Goal: Information Seeking & Learning: Learn about a topic

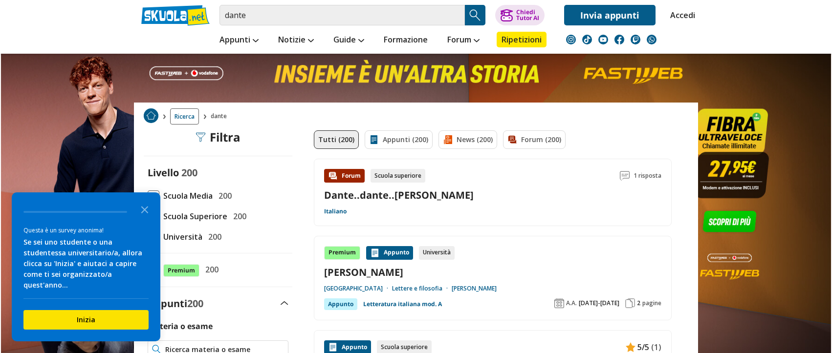
click at [214, 351] on input "Materia o esame" at bounding box center [224, 350] width 119 height 10
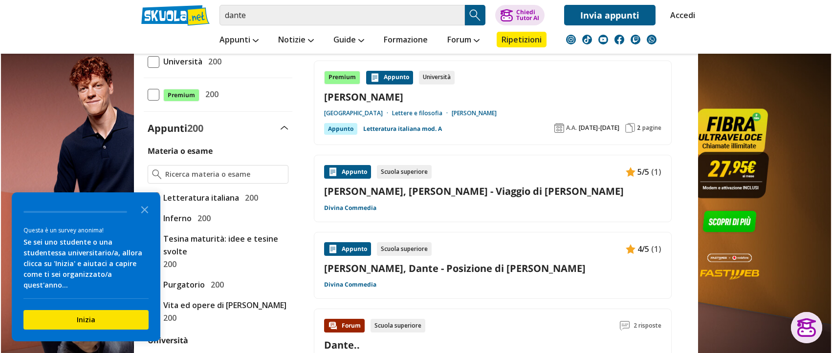
scroll to position [176, 0]
click at [227, 166] on div at bounding box center [218, 174] width 141 height 19
click at [304, 18] on input "dante" at bounding box center [342, 15] width 245 height 21
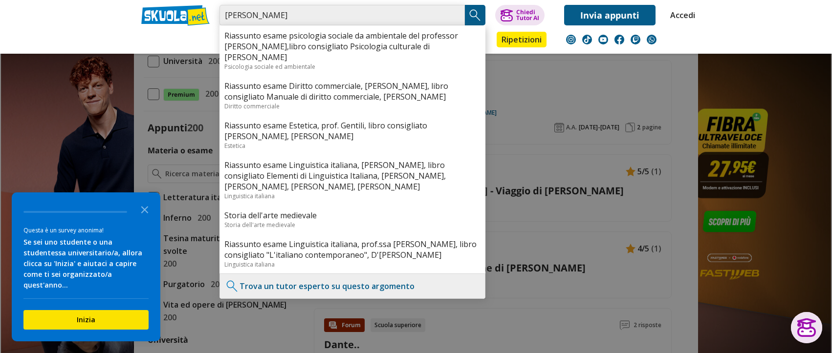
type input "[PERSON_NAME]"
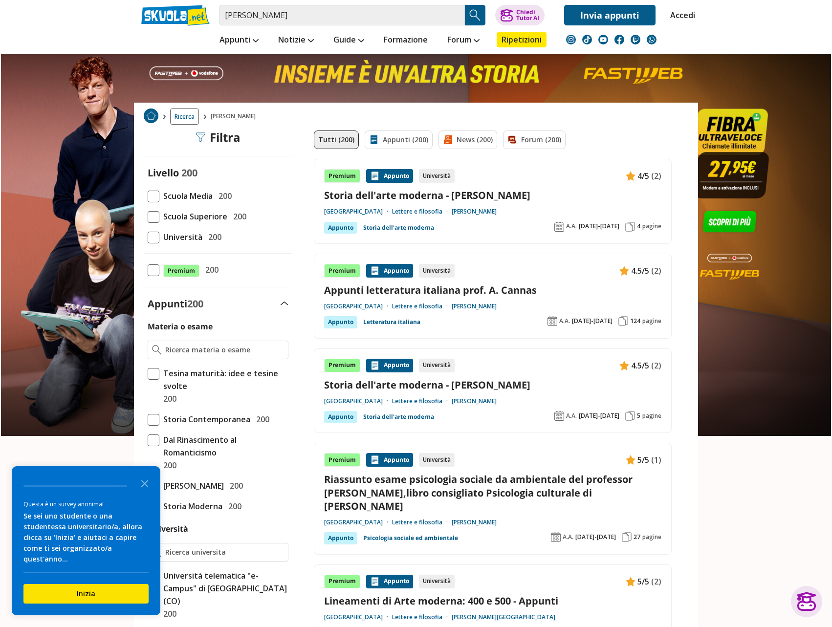
click at [539, 123] on ol "Ricerca" at bounding box center [415, 117] width 543 height 16
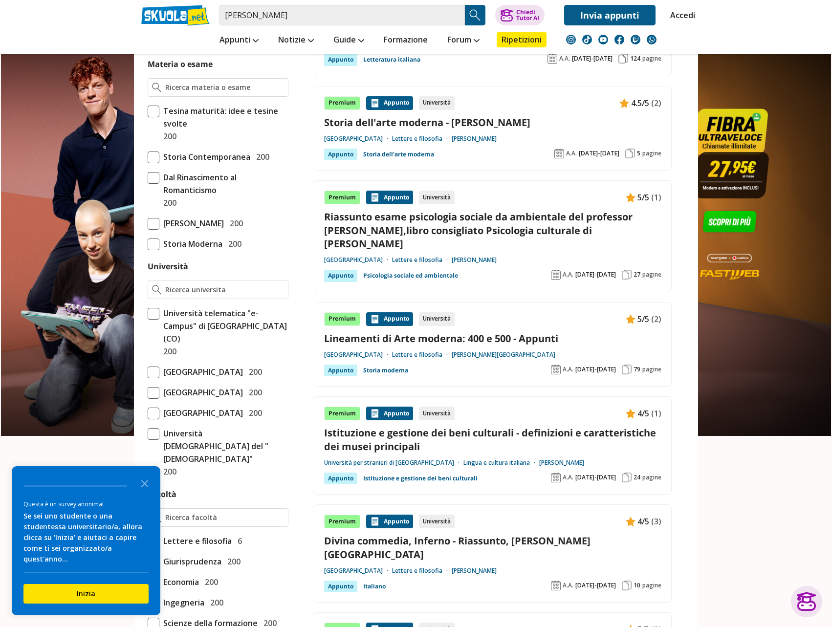
scroll to position [23, 0]
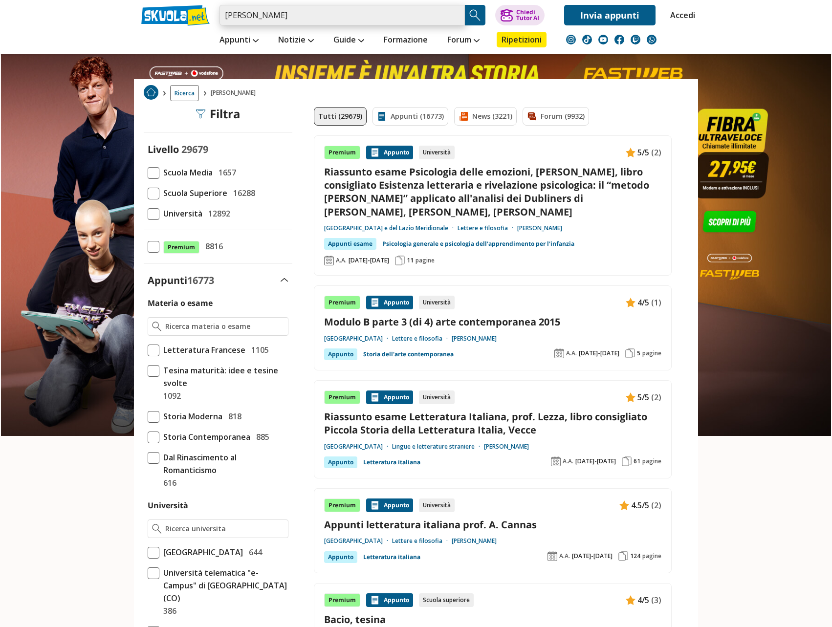
click at [308, 19] on input "paolo e francesca" at bounding box center [342, 15] width 245 height 21
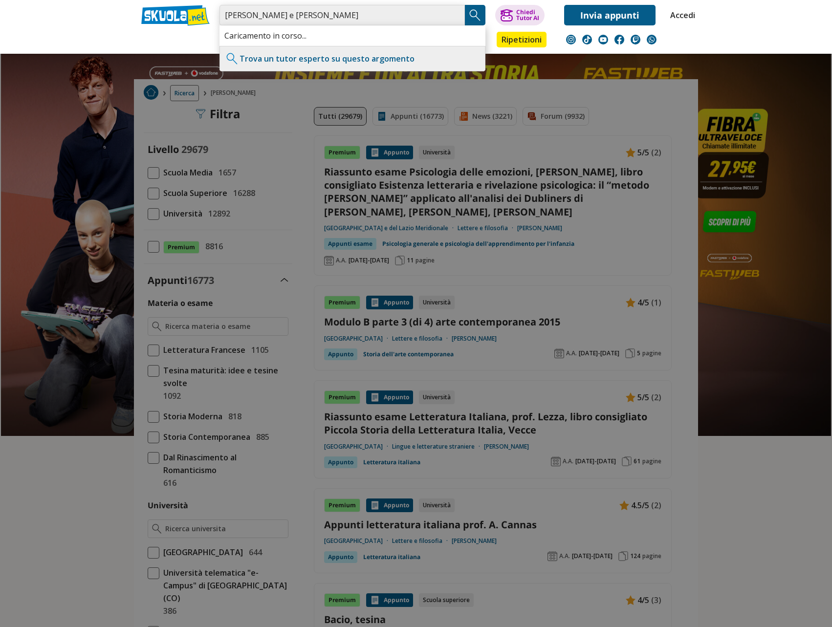
type input "paolo e francesca dante"
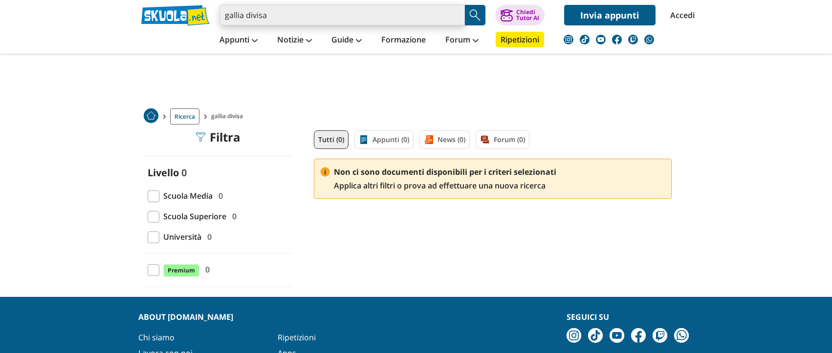
click at [322, 17] on input "gallia divisa" at bounding box center [342, 15] width 245 height 21
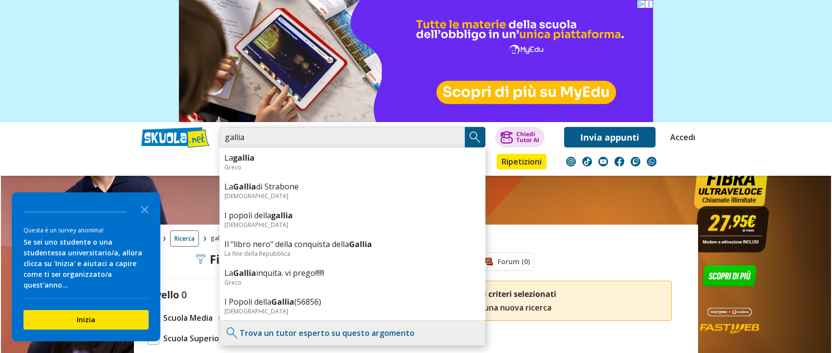
click at [301, 140] on input "gallia" at bounding box center [342, 137] width 245 height 21
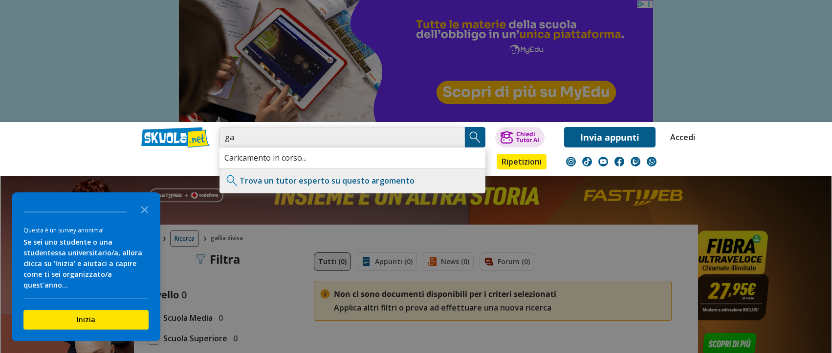
type input "g"
type input "d"
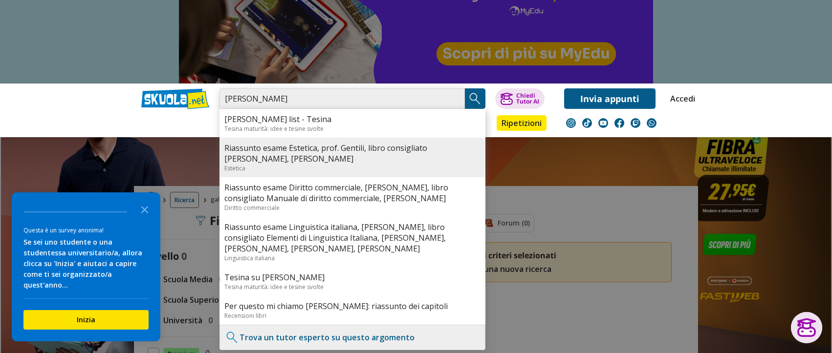
scroll to position [117, 0]
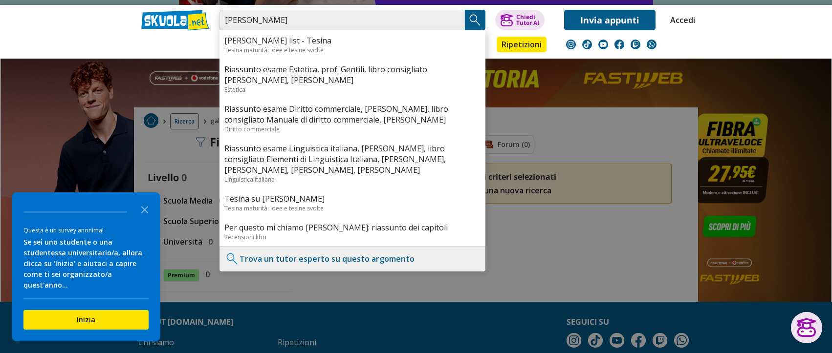
type input "[PERSON_NAME]"
click at [471, 22] on img "Search Button" at bounding box center [475, 20] width 15 height 15
